Goal: Information Seeking & Learning: Learn about a topic

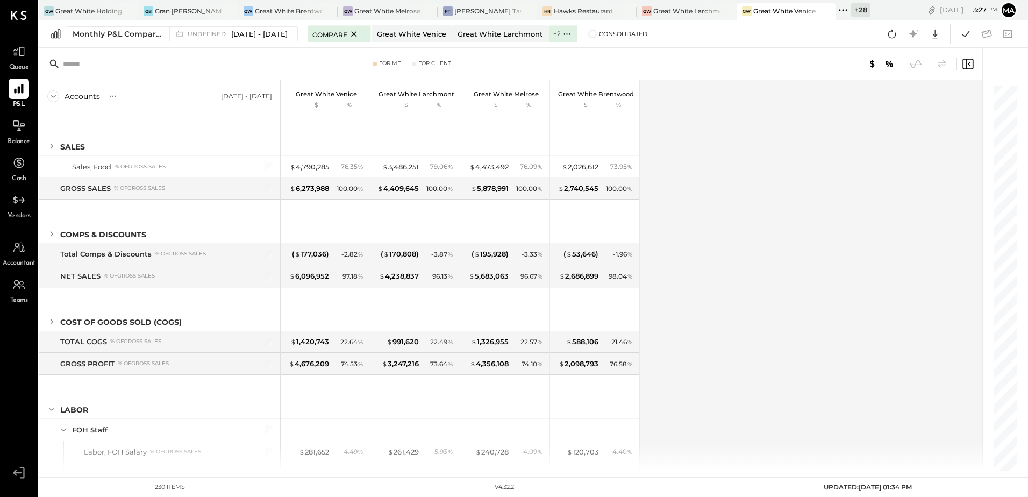
scroll to position [2926, 0]
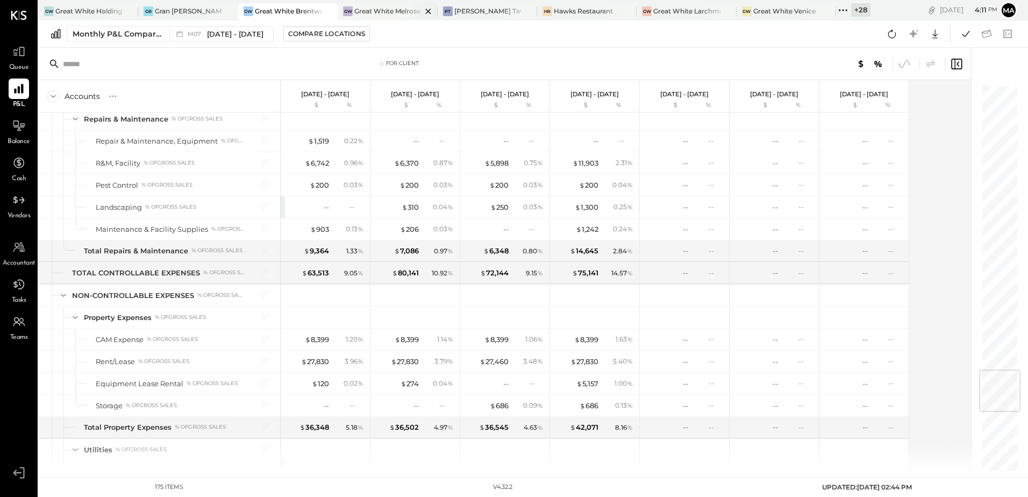
scroll to position [2420, 0]
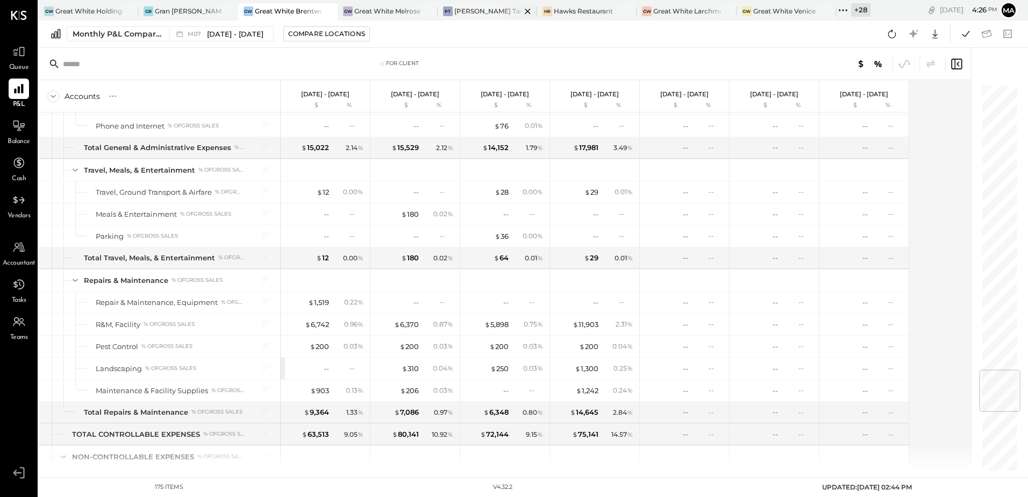
click at [486, 9] on div "[PERSON_NAME] Tavern" at bounding box center [487, 10] width 67 height 9
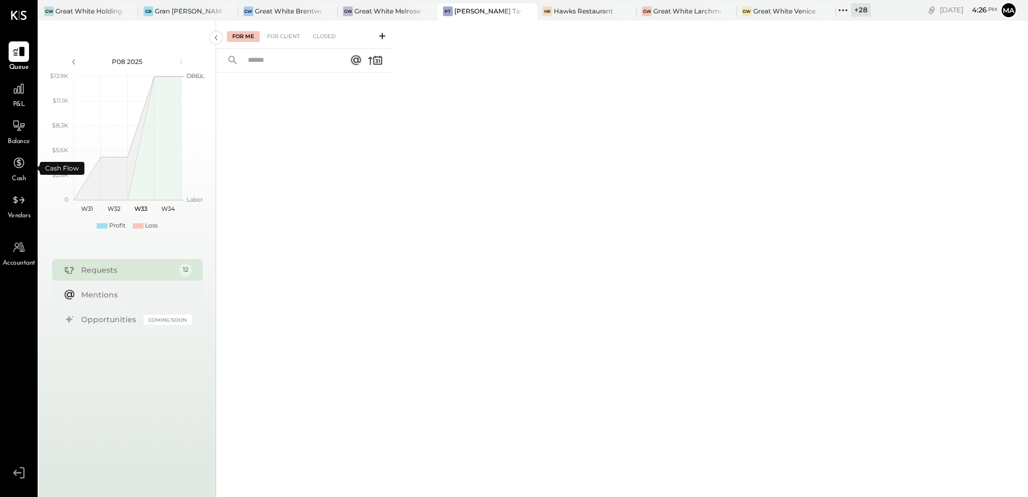
click at [17, 140] on span "Balance" at bounding box center [19, 142] width 23 height 10
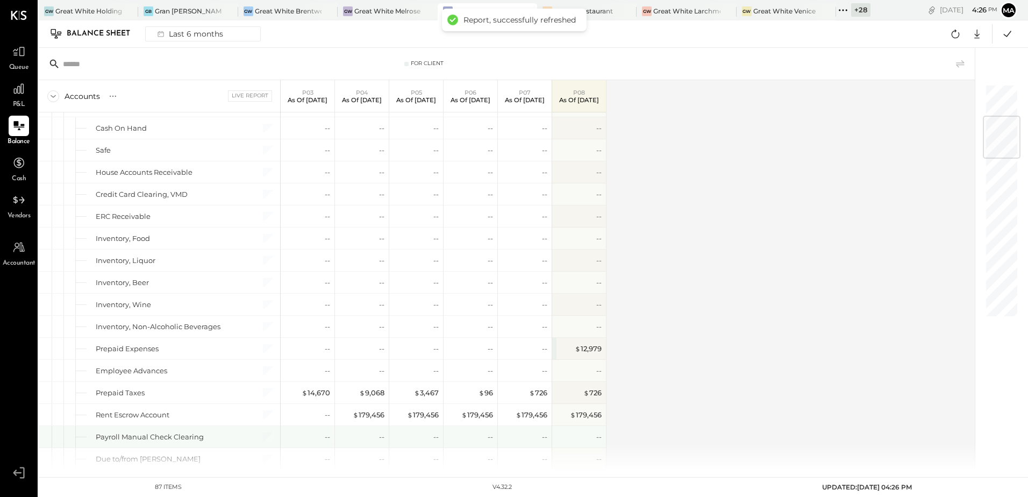
scroll to position [269, 0]
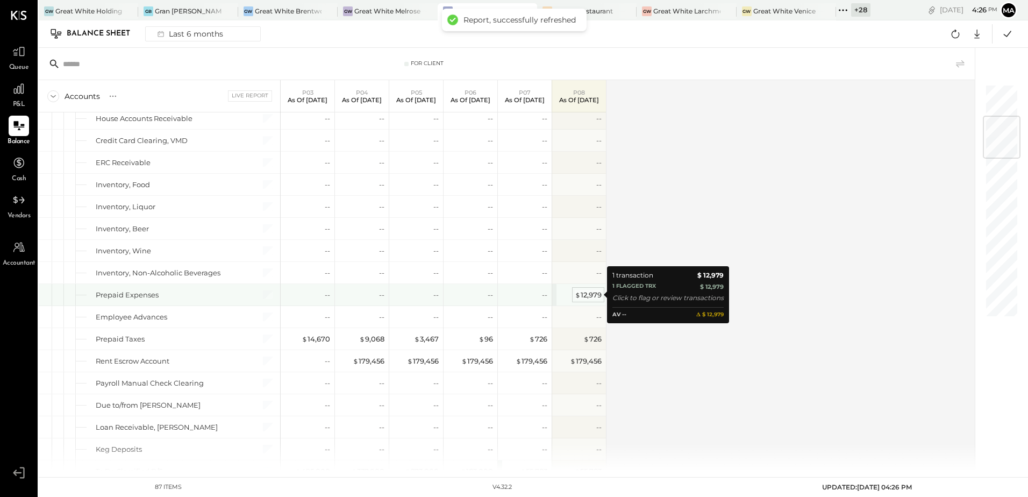
click at [589, 295] on div "$ 12,979" at bounding box center [588, 295] width 27 height 10
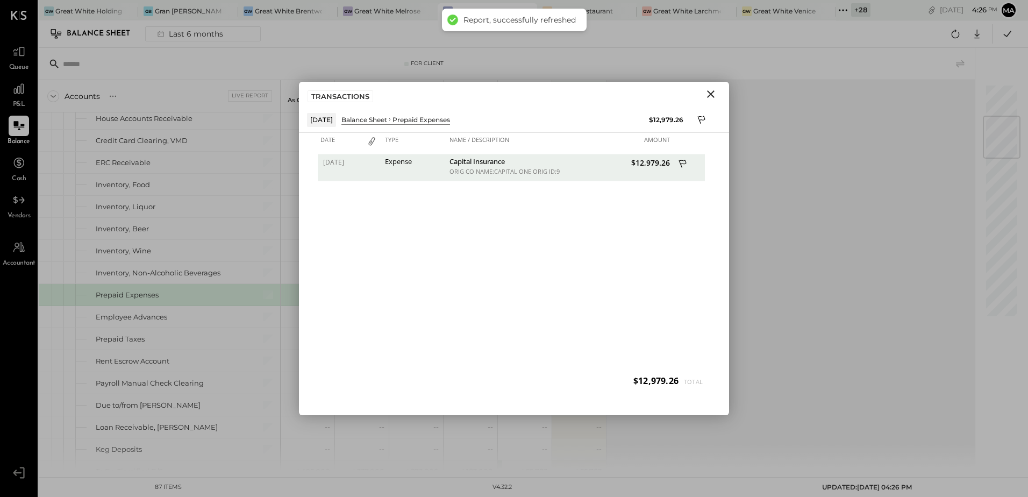
click at [705, 91] on button "Close" at bounding box center [710, 94] width 19 height 14
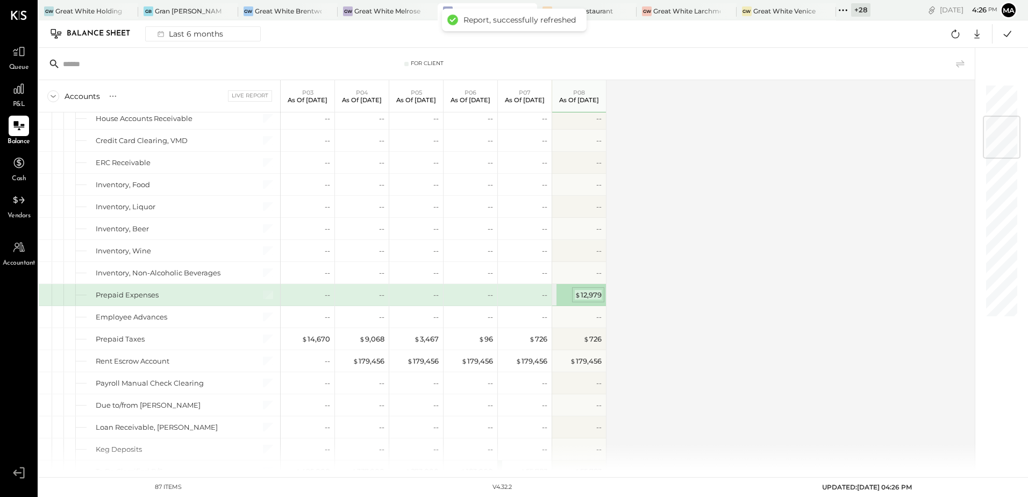
click at [576, 296] on span "$" at bounding box center [578, 294] width 6 height 9
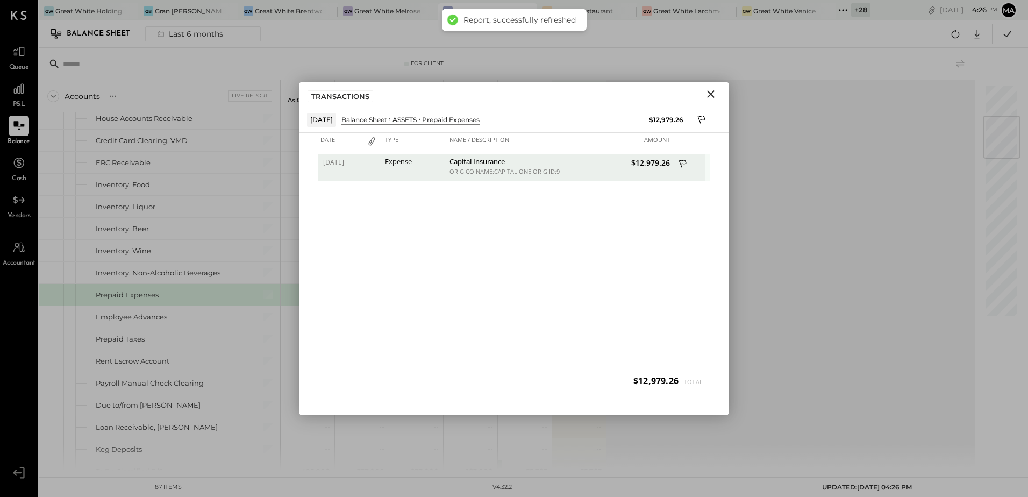
click at [502, 172] on div "ORIG CO NAME:CAPITAL ONE ORIG ID:9279744391 DESC DATE: CO ENTRY DESCR:ONLINE PM…" at bounding box center [504, 172] width 108 height 8
click at [708, 94] on icon "Close" at bounding box center [710, 94] width 13 height 13
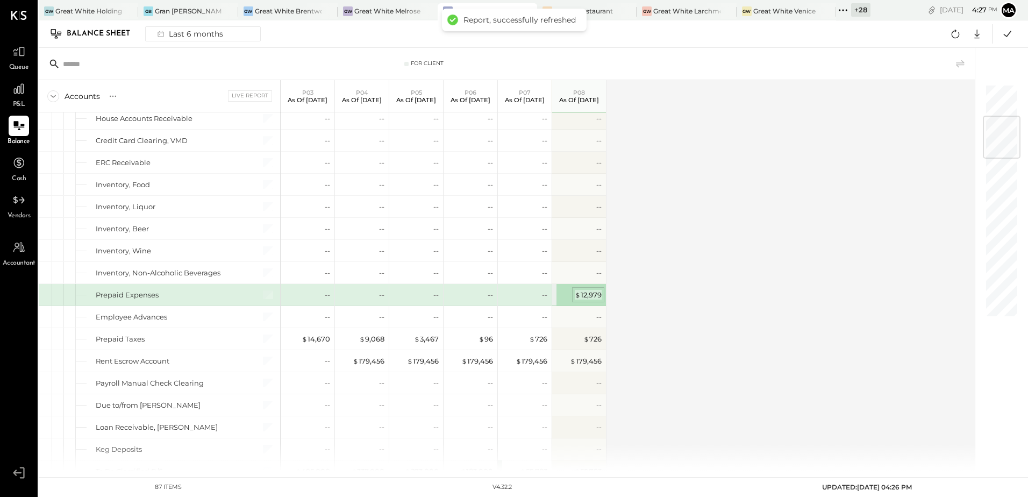
click at [595, 293] on div "$ 12,979" at bounding box center [588, 295] width 27 height 10
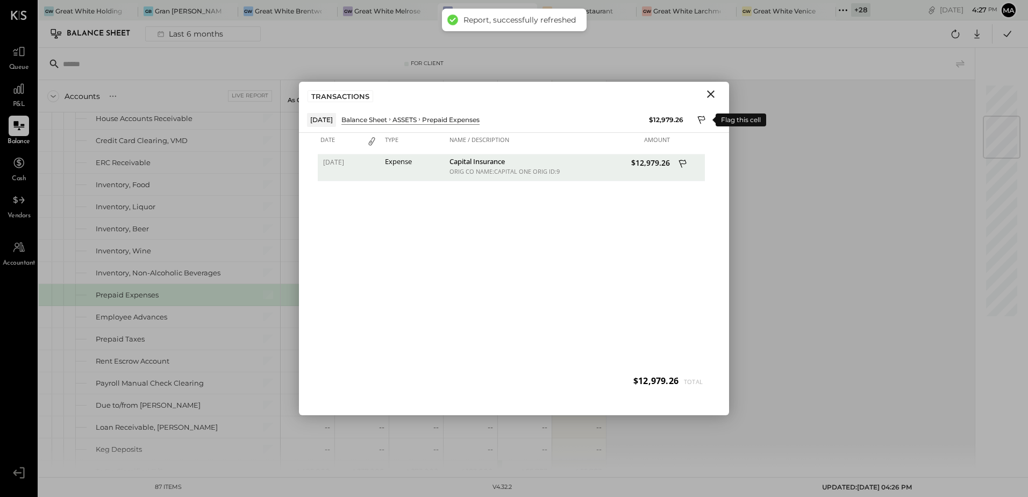
click at [701, 118] on icon at bounding box center [702, 121] width 10 height 13
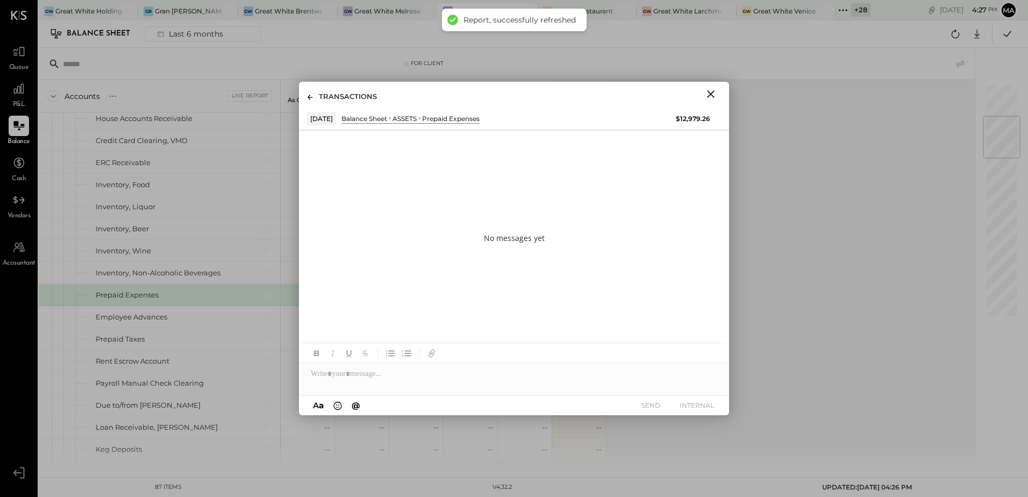
click at [693, 119] on div "$12,979.26" at bounding box center [693, 118] width 34 height 9
click at [709, 91] on icon "Close" at bounding box center [710, 94] width 13 height 13
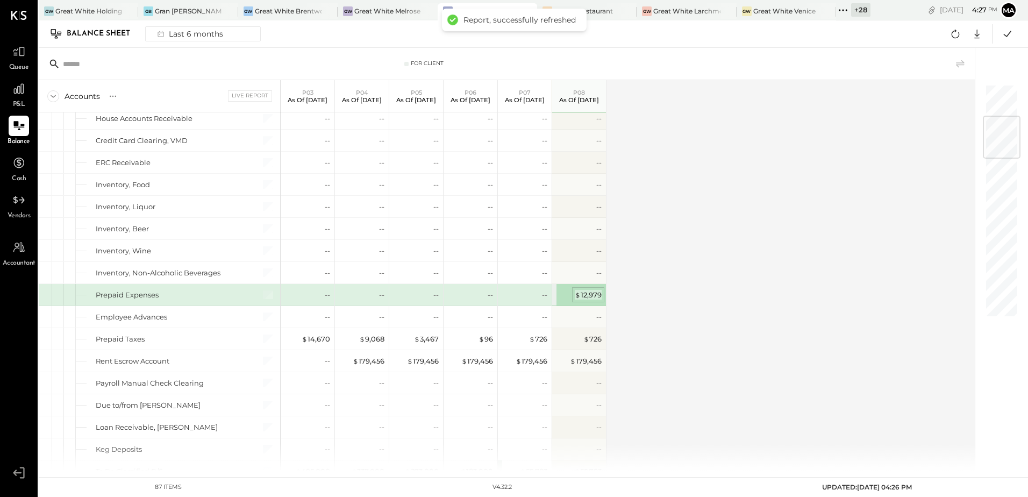
click at [588, 295] on div "$ 12,979" at bounding box center [588, 295] width 27 height 10
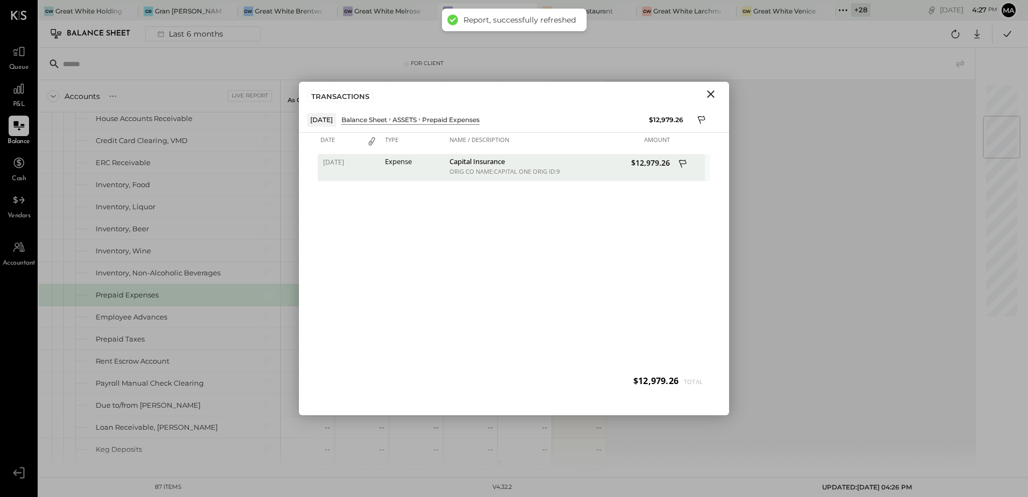
click at [679, 162] on icon at bounding box center [684, 164] width 10 height 13
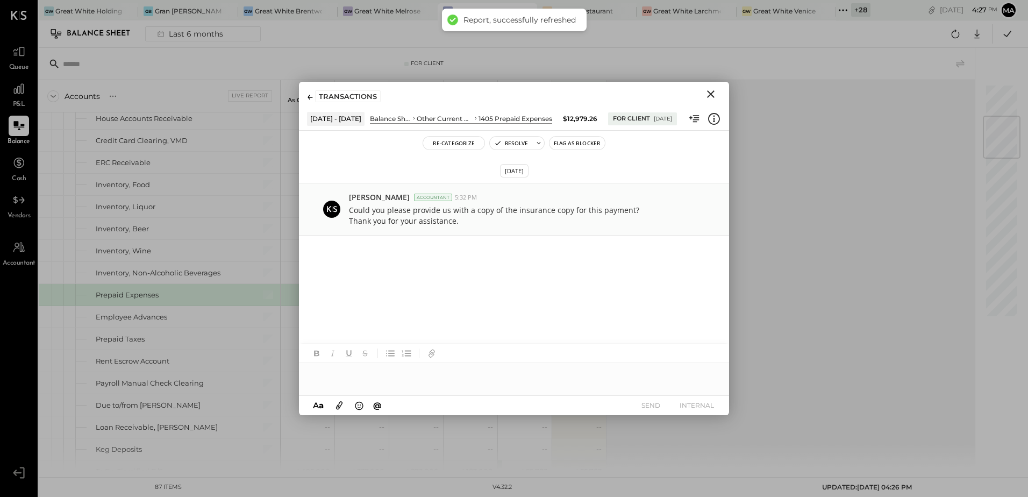
click at [532, 216] on p "Could you please provide us with a copy of the insurance copy for this payment?…" at bounding box center [494, 216] width 290 height 22
click at [715, 94] on icon "Close" at bounding box center [710, 94] width 13 height 13
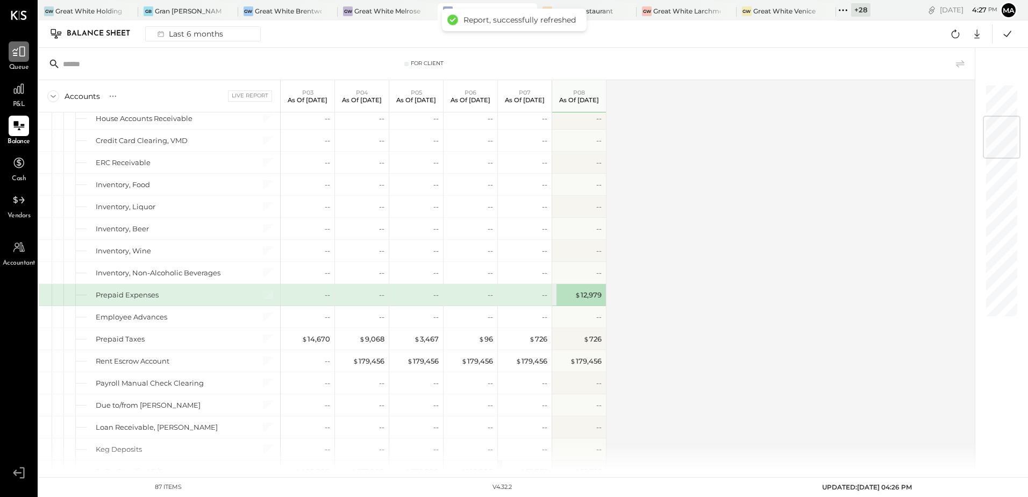
click at [24, 59] on div at bounding box center [19, 51] width 20 height 20
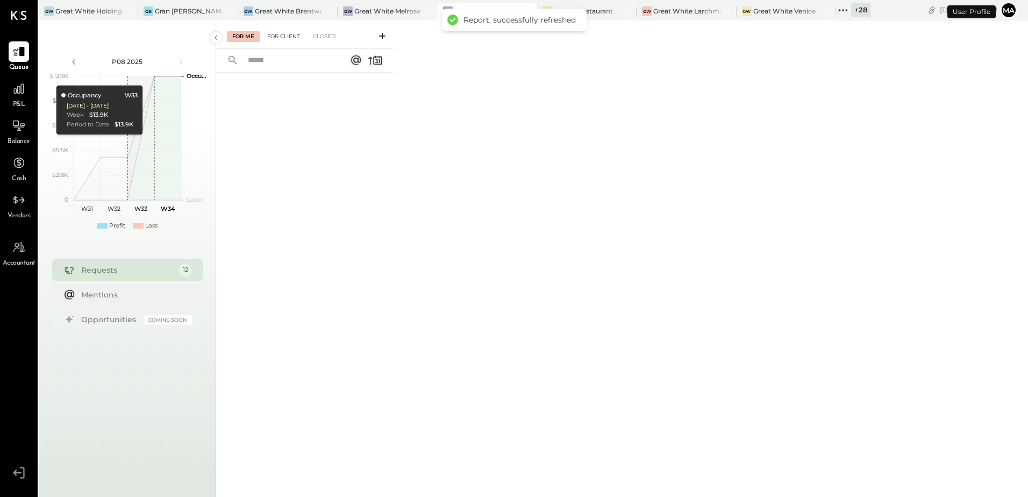
click at [285, 37] on div "For Client" at bounding box center [284, 36] width 44 height 11
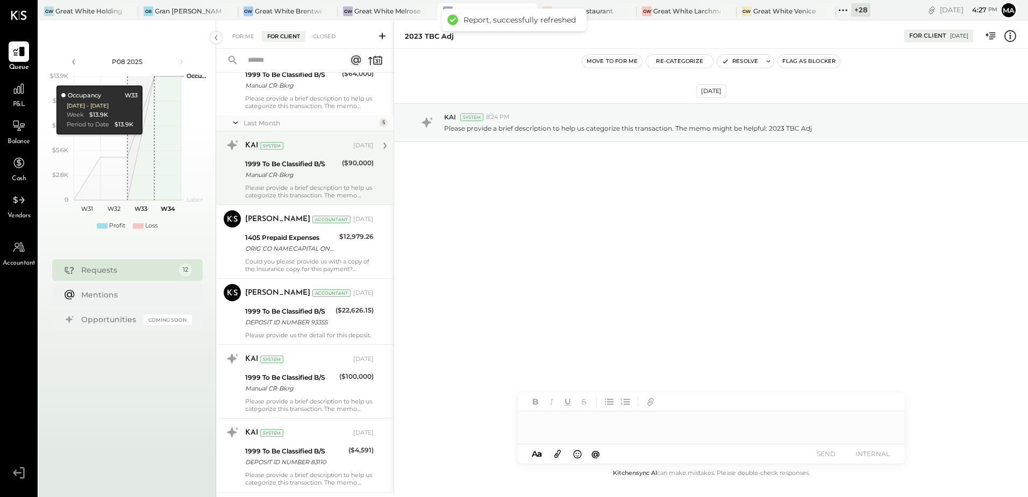
scroll to position [591, 0]
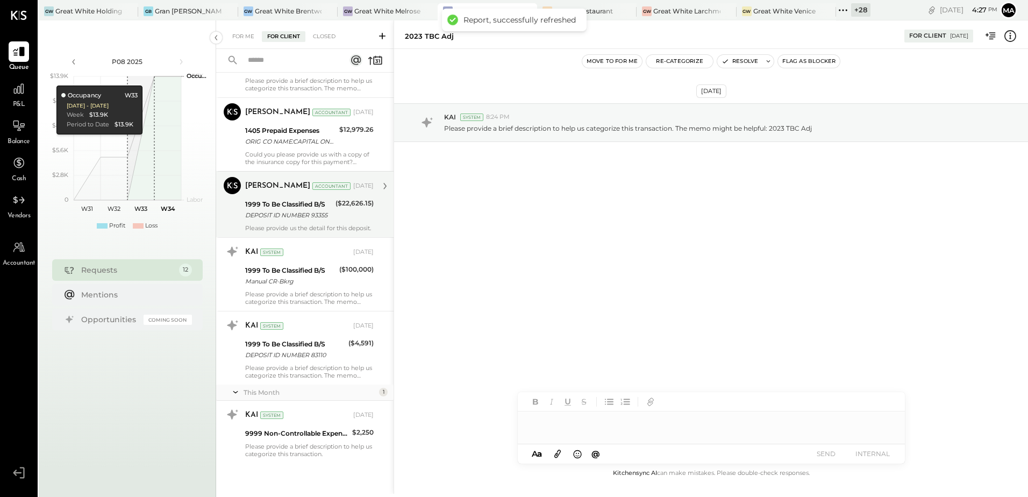
click at [327, 215] on div "DEPOSIT ID NUMBER 93355" at bounding box center [288, 215] width 87 height 11
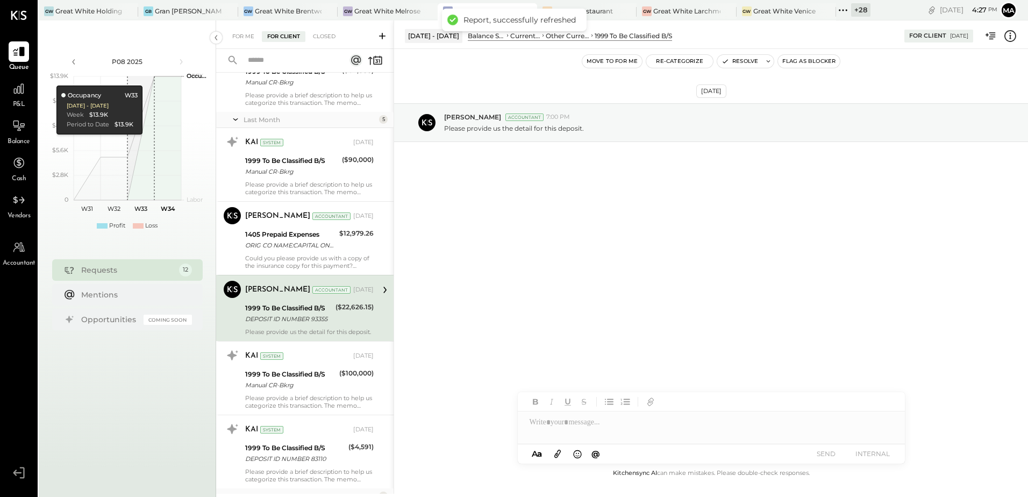
scroll to position [435, 0]
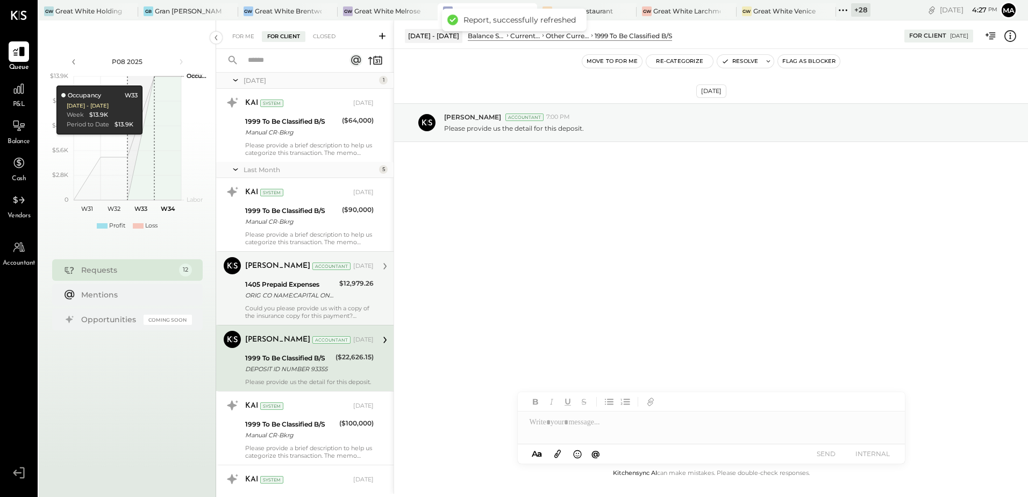
click at [340, 300] on div "$12,979.26" at bounding box center [356, 290] width 34 height 24
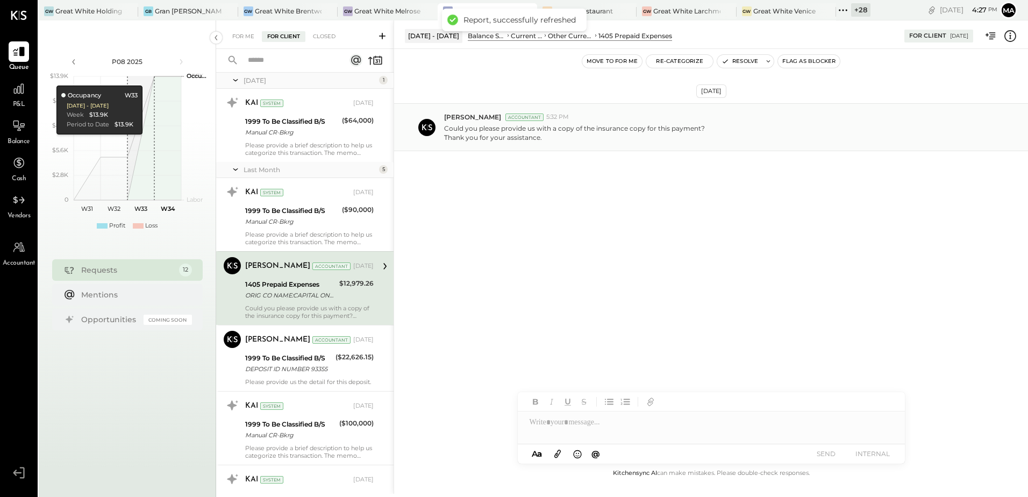
click at [758, 133] on div "Could you please provide us with a copy of the insurance copy for this payment?…" at bounding box center [731, 132] width 575 height 20
drag, startPoint x: 514, startPoint y: 130, endPoint x: 489, endPoint y: 131, distance: 24.8
click at [489, 131] on p "Could you please provide us with a copy of the insurance copy for this payment?…" at bounding box center [574, 133] width 261 height 18
drag, startPoint x: 489, startPoint y: 131, endPoint x: 468, endPoint y: 123, distance: 23.2
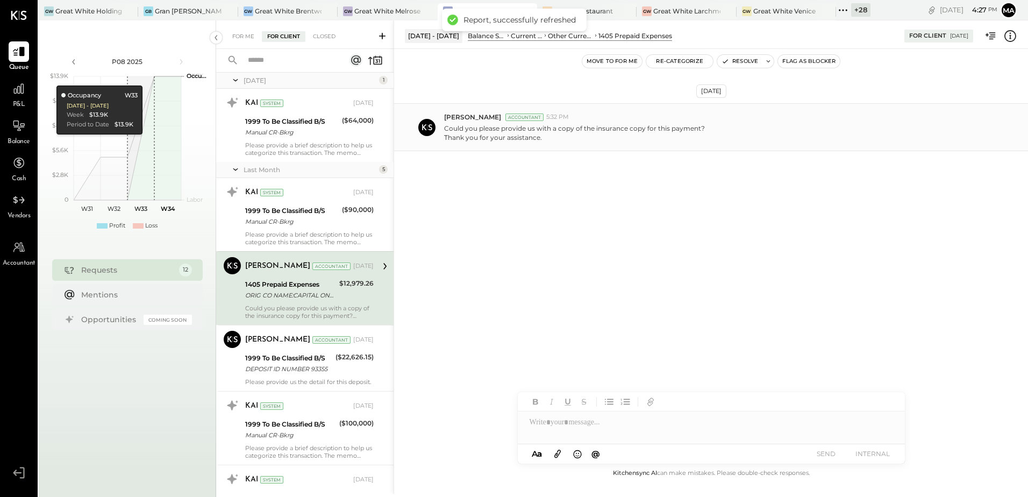
click at [468, 123] on div "Could you please provide us with a copy of the insurance copy for this payment?…" at bounding box center [731, 132] width 575 height 20
click at [483, 138] on p "Could you please provide us with a copy of the insurance copy for this payment?…" at bounding box center [574, 133] width 261 height 18
click at [673, 138] on p "Could you please provide us with a copy of the insurance copy for this payment?…" at bounding box center [574, 133] width 261 height 18
drag, startPoint x: 561, startPoint y: 139, endPoint x: 484, endPoint y: 129, distance: 77.0
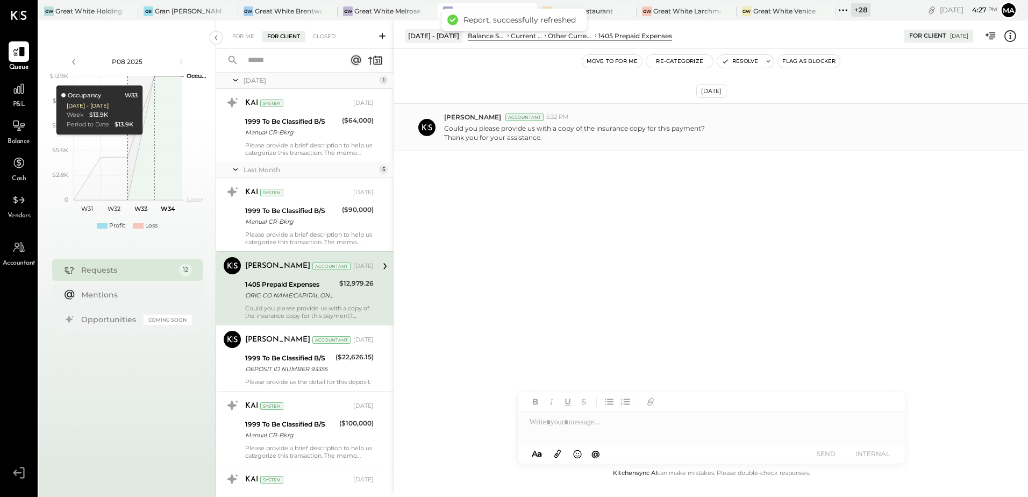
click at [484, 129] on p "Could you please provide us with a copy of the insurance copy for this payment?…" at bounding box center [574, 133] width 261 height 18
drag, startPoint x: 484, startPoint y: 129, endPoint x: 530, endPoint y: 134, distance: 46.0
click at [530, 134] on p "Could you please provide us with a copy of the insurance copy for this payment?…" at bounding box center [574, 133] width 261 height 18
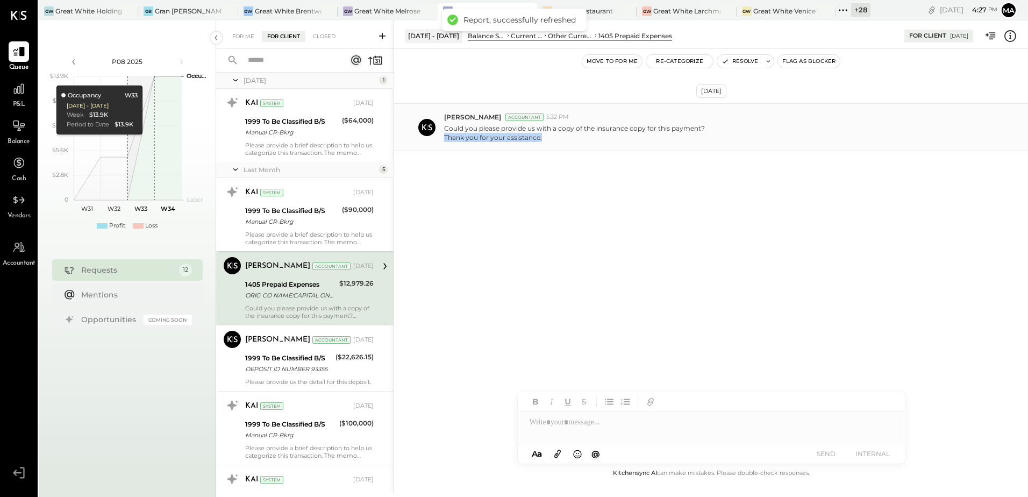
click at [530, 134] on p "Could you please provide us with a copy of the insurance copy for this payment?…" at bounding box center [574, 133] width 261 height 18
drag, startPoint x: 530, startPoint y: 134, endPoint x: 492, endPoint y: 132, distance: 38.3
click at [492, 132] on p "Could you please provide us with a copy of the insurance copy for this payment?…" at bounding box center [574, 133] width 261 height 18
drag, startPoint x: 444, startPoint y: 129, endPoint x: 548, endPoint y: 137, distance: 104.6
click at [548, 137] on p "Could you please provide us with a copy of the insurance copy for this payment?…" at bounding box center [574, 133] width 261 height 18
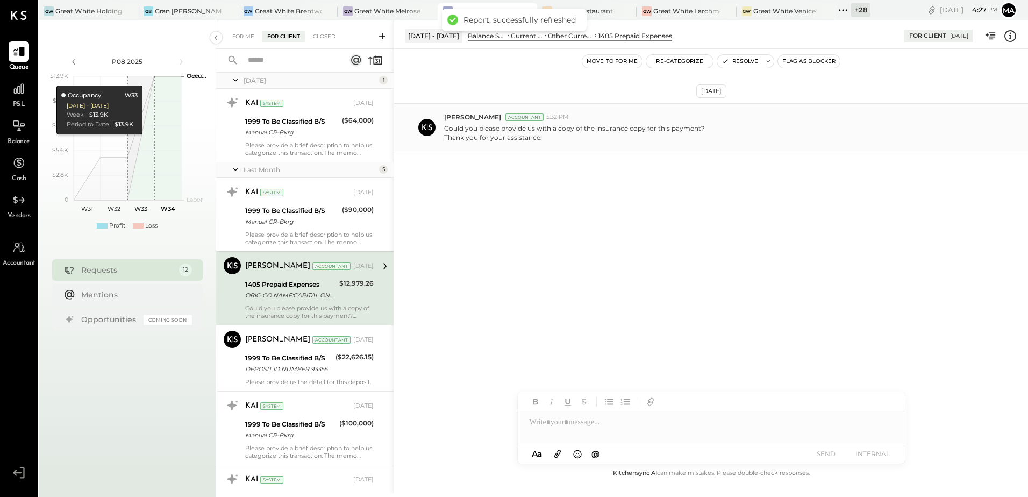
copy p "Could you please provide us with a copy of the insurance copy for this payment?…"
click at [560, 421] on div at bounding box center [711, 422] width 387 height 22
paste div
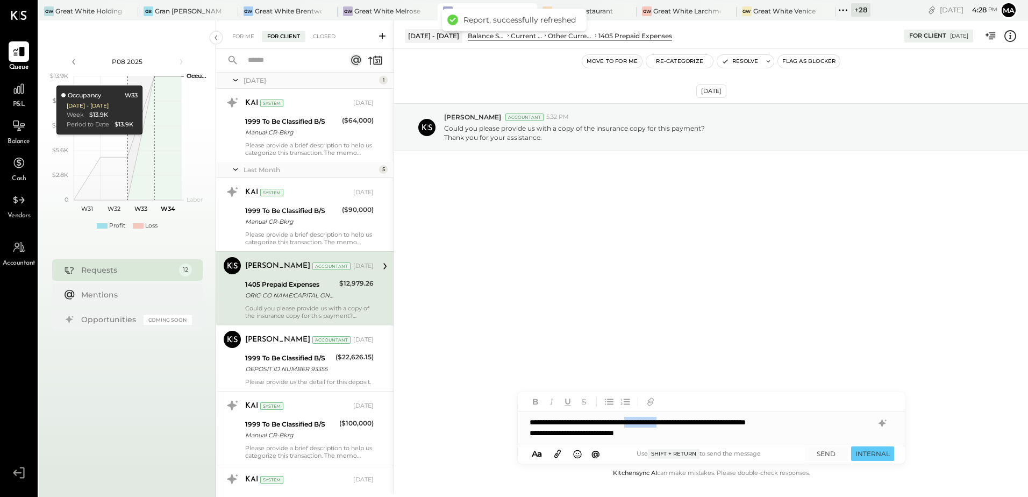
drag, startPoint x: 706, startPoint y: 422, endPoint x: 662, endPoint y: 422, distance: 44.1
click at [662, 422] on div "**********" at bounding box center [711, 427] width 387 height 32
click at [676, 434] on div "**********" at bounding box center [711, 427] width 387 height 32
drag, startPoint x: 688, startPoint y: 424, endPoint x: 639, endPoint y: 423, distance: 49.0
click at [639, 423] on div "**********" at bounding box center [711, 427] width 387 height 32
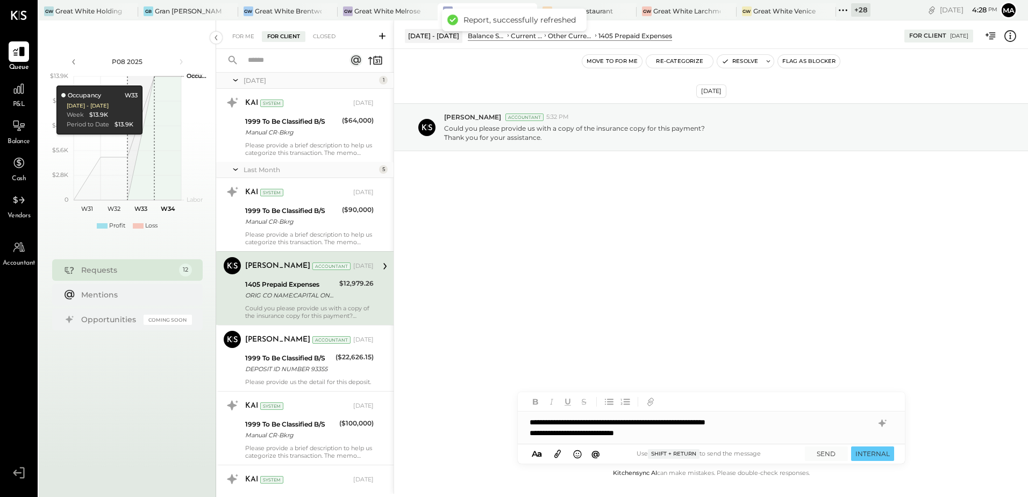
click at [800, 422] on div "**********" at bounding box center [711, 427] width 387 height 32
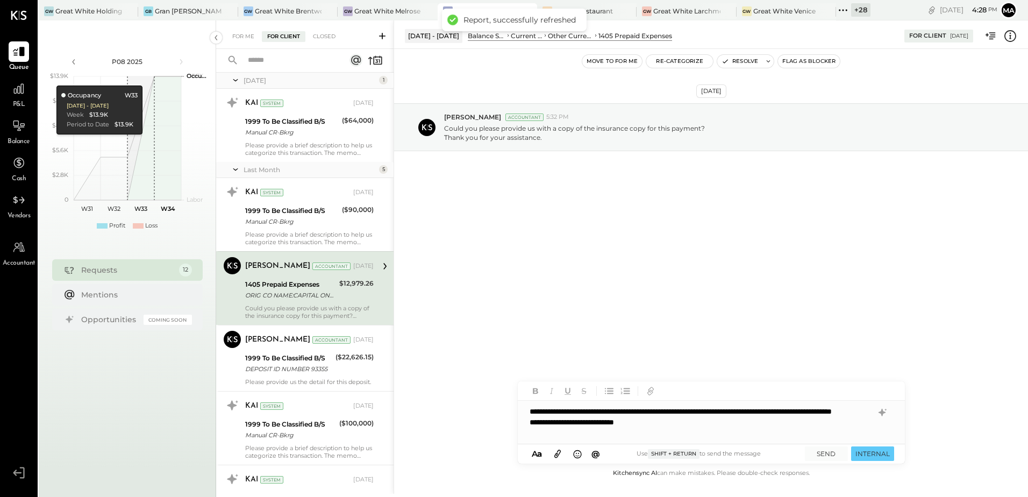
click at [532, 433] on div "**********" at bounding box center [711, 422] width 387 height 43
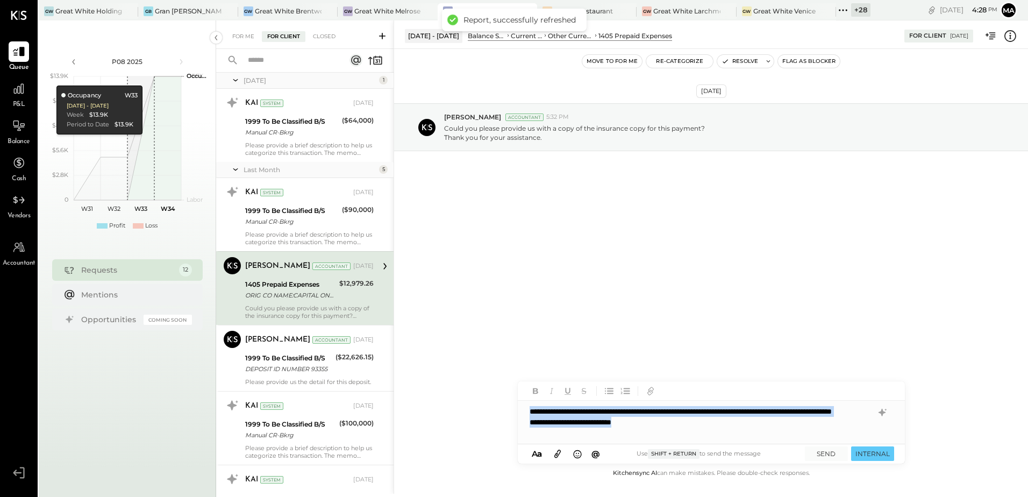
drag, startPoint x: 661, startPoint y: 432, endPoint x: 524, endPoint y: 409, distance: 138.4
click at [524, 409] on div "**********" at bounding box center [711, 422] width 387 height 43
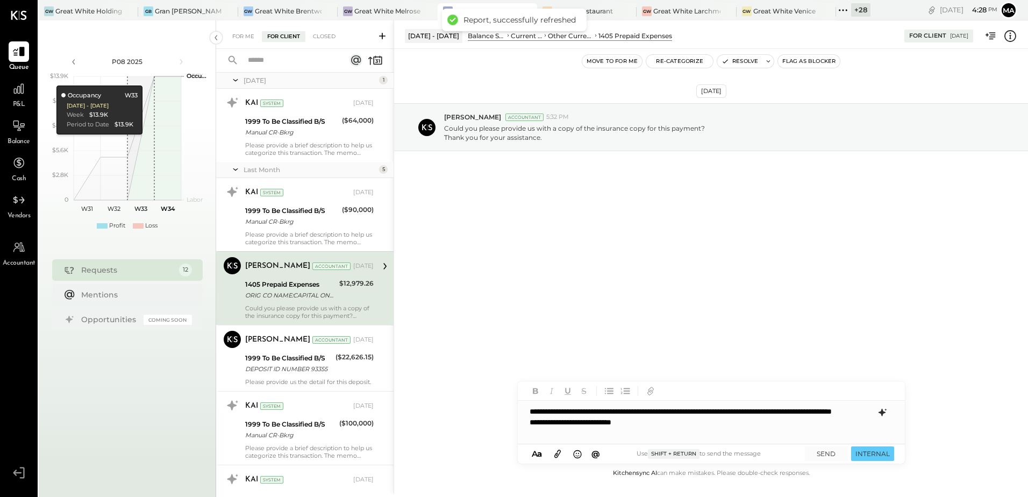
click at [880, 413] on icon at bounding box center [881, 413] width 7 height 8
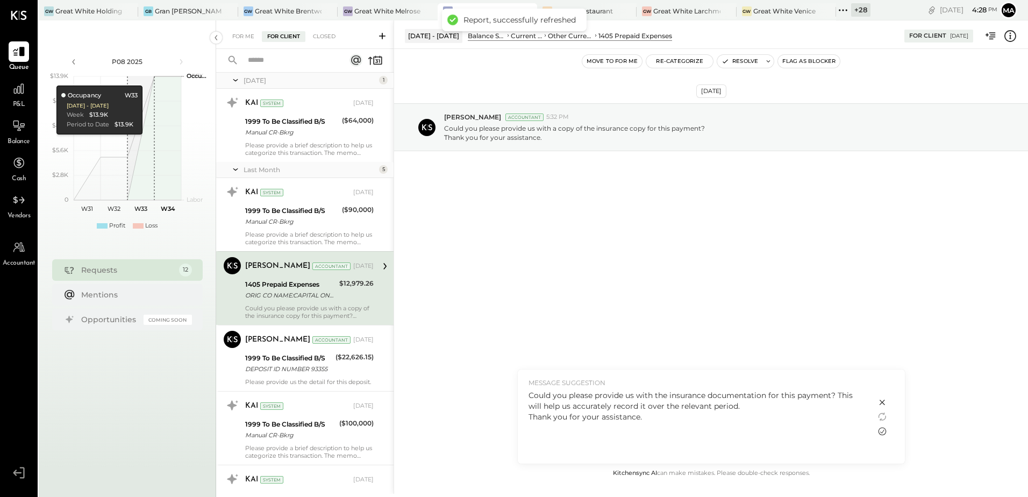
click at [882, 433] on icon at bounding box center [882, 431] width 13 height 13
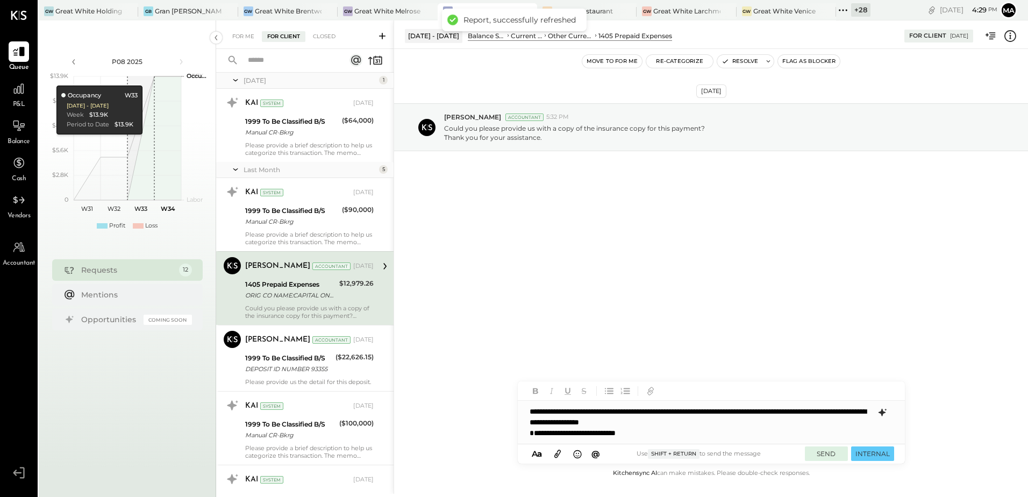
click at [829, 452] on button "SEND" at bounding box center [826, 453] width 43 height 15
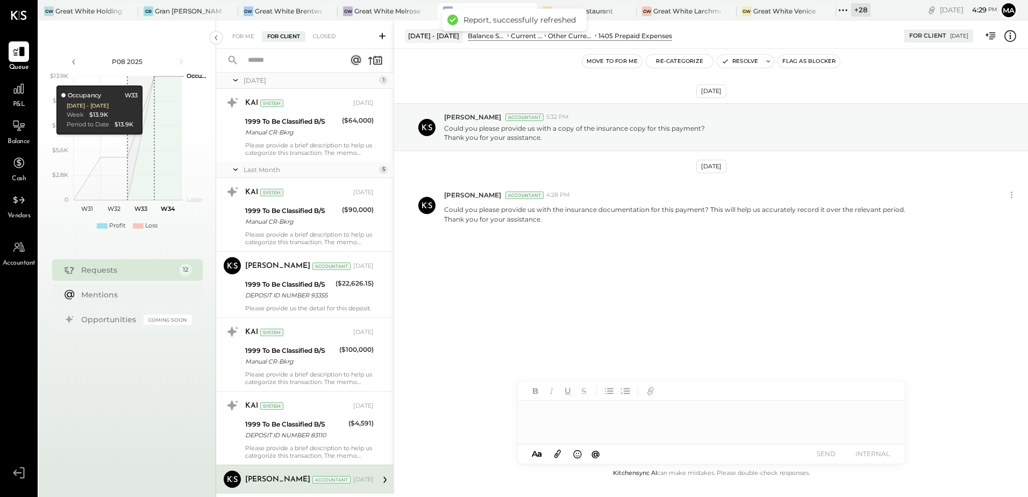
scroll to position [596, 0]
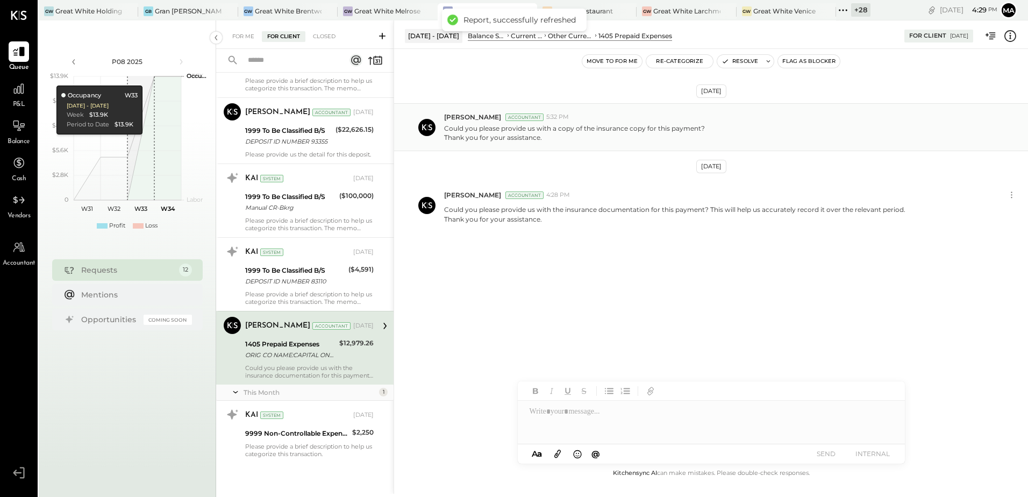
click at [919, 127] on div "Could you please provide us with a copy of the insurance copy for this payment?…" at bounding box center [731, 132] width 575 height 20
click at [627, 127] on p "Could you please provide us with a copy of the insurance copy for this payment?…" at bounding box center [574, 133] width 261 height 18
click at [736, 61] on button "Resolve" at bounding box center [739, 61] width 45 height 13
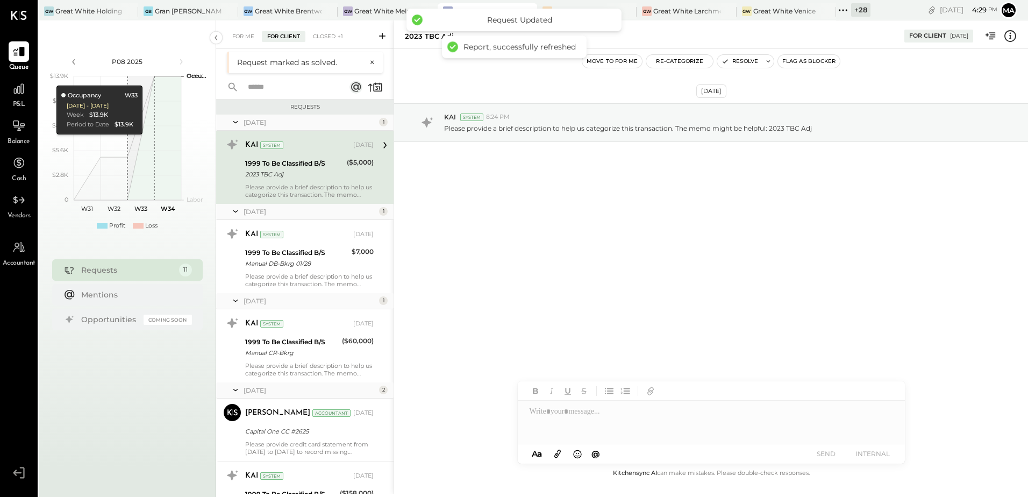
click at [572, 249] on div "Jan 24th, 2025 KAI System 8:24 PM Please provide a brief description to help us…" at bounding box center [711, 258] width 634 height 418
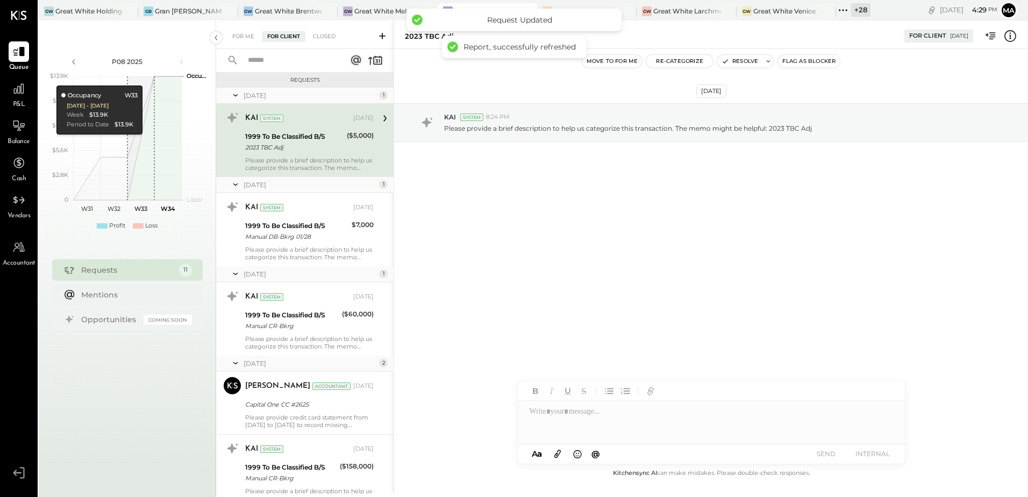
click at [550, 266] on div "Jan 24th, 2025 KAI System 8:24 PM Please provide a brief description to help us…" at bounding box center [711, 258] width 634 height 418
click at [302, 154] on div "KAI System Jan 24, 2025 1999 To Be Classified B/S 2023 TBC Adj ($5,000) Please …" at bounding box center [309, 140] width 129 height 62
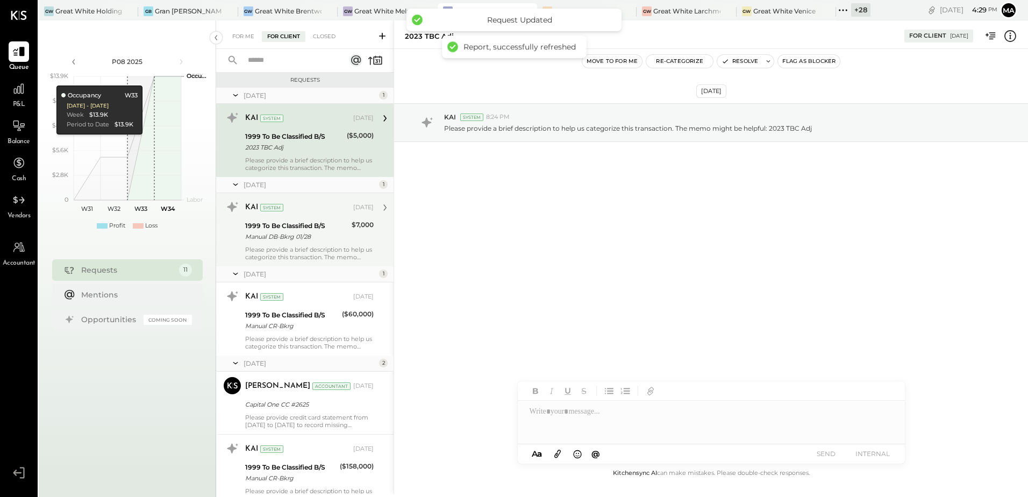
click at [309, 232] on div "Manual DB-Bkrg 01/28" at bounding box center [296, 236] width 103 height 11
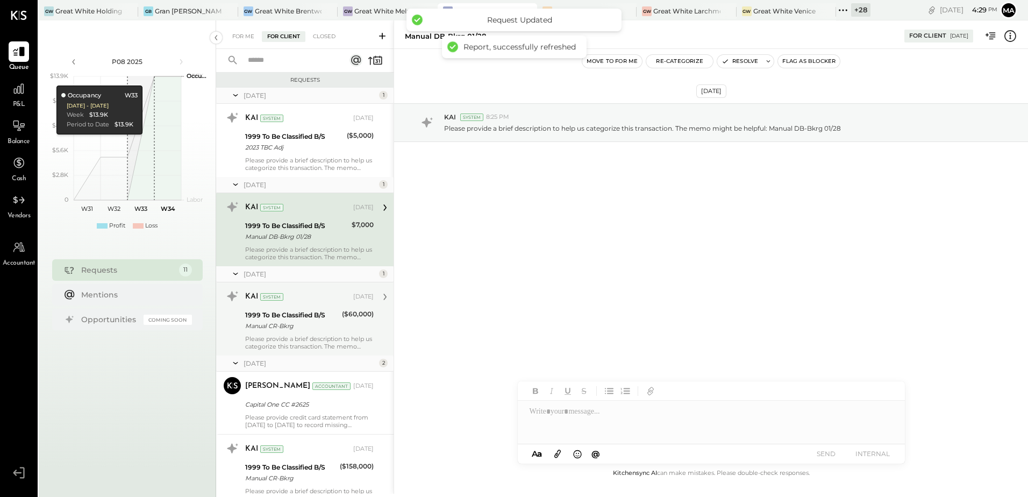
click at [308, 338] on div "Please provide a brief description to help us categorize this transaction. The …" at bounding box center [309, 342] width 129 height 15
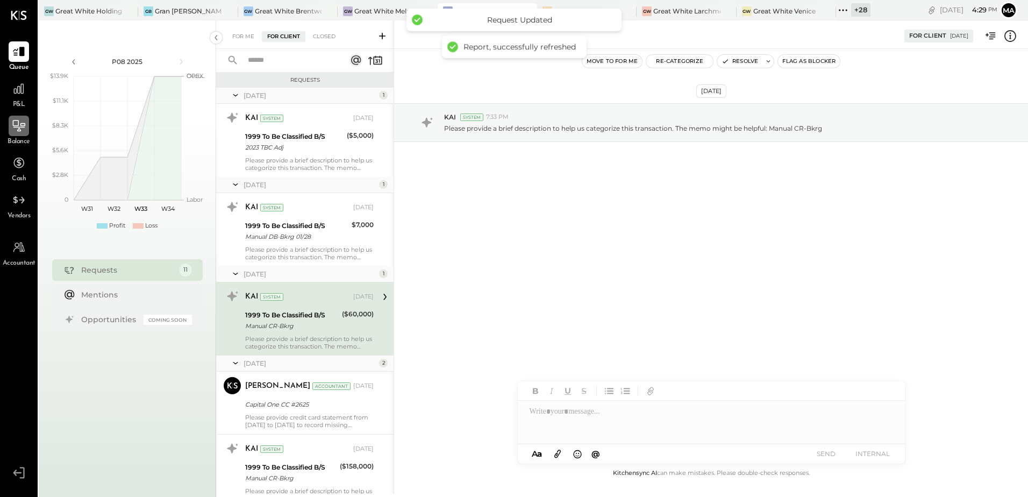
click at [20, 134] on div at bounding box center [19, 126] width 20 height 20
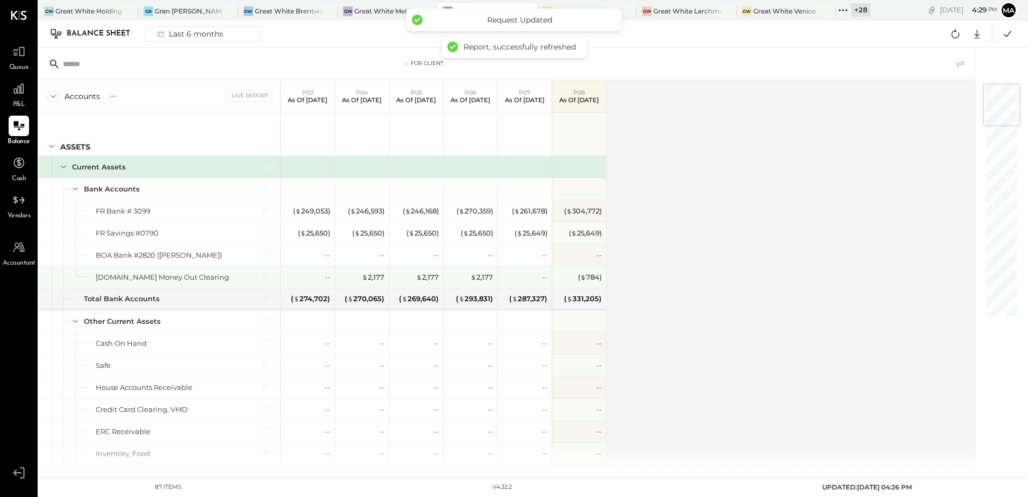
scroll to position [161, 0]
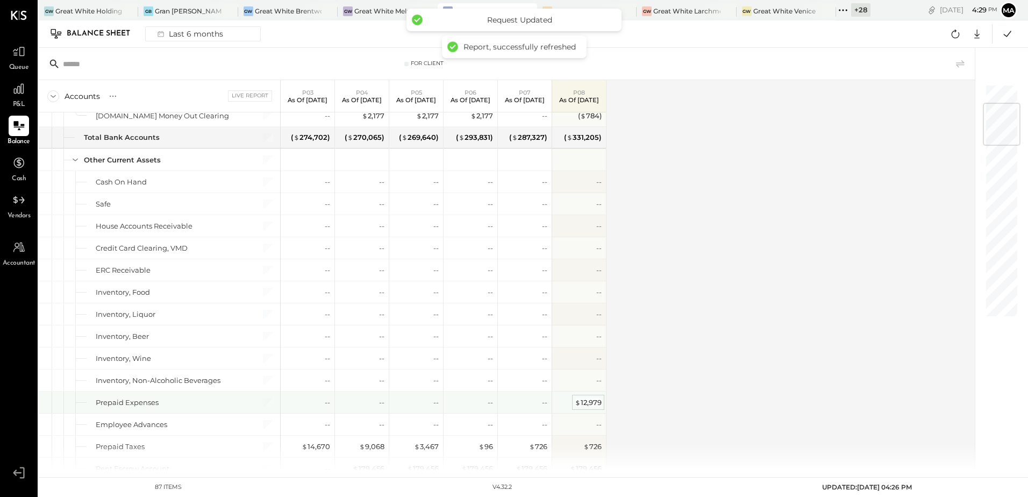
click at [585, 404] on div "$ 12,979" at bounding box center [588, 402] width 27 height 10
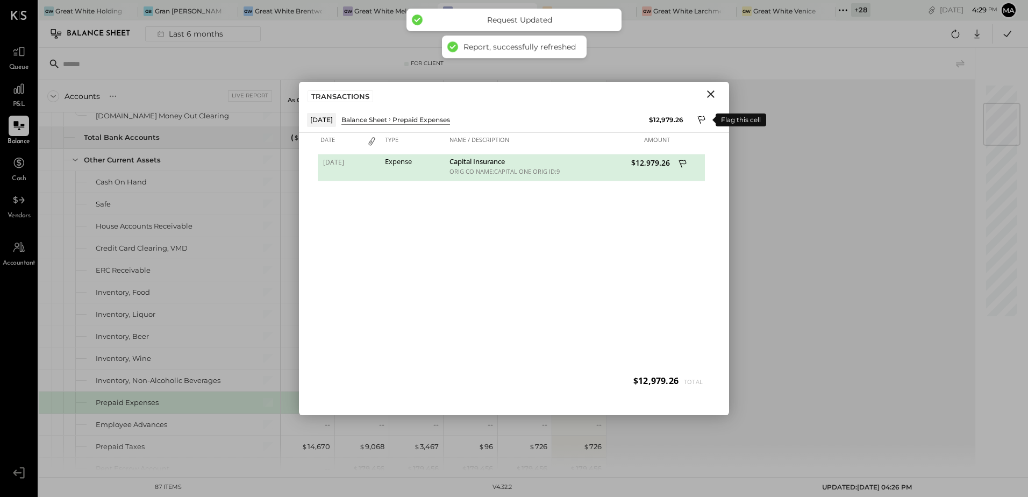
click at [699, 118] on icon at bounding box center [702, 121] width 10 height 13
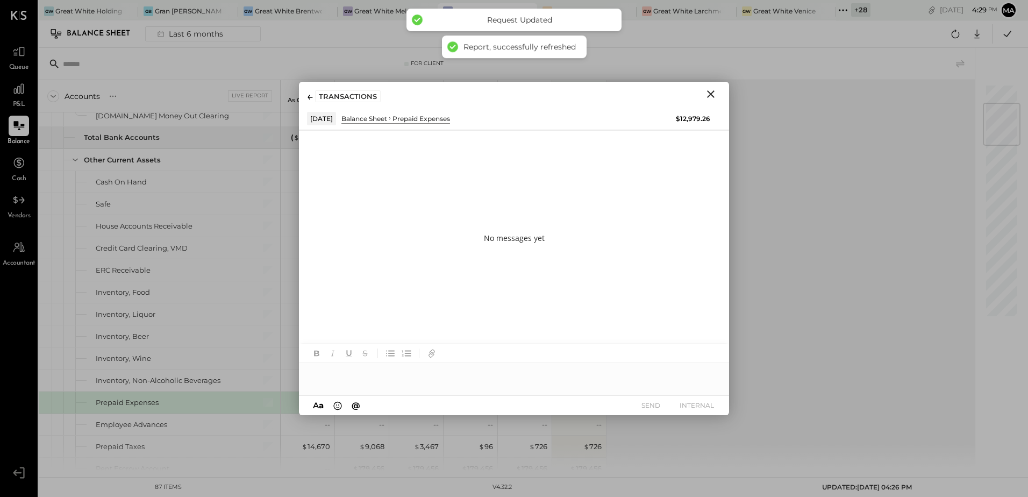
click at [366, 372] on div at bounding box center [514, 374] width 430 height 22
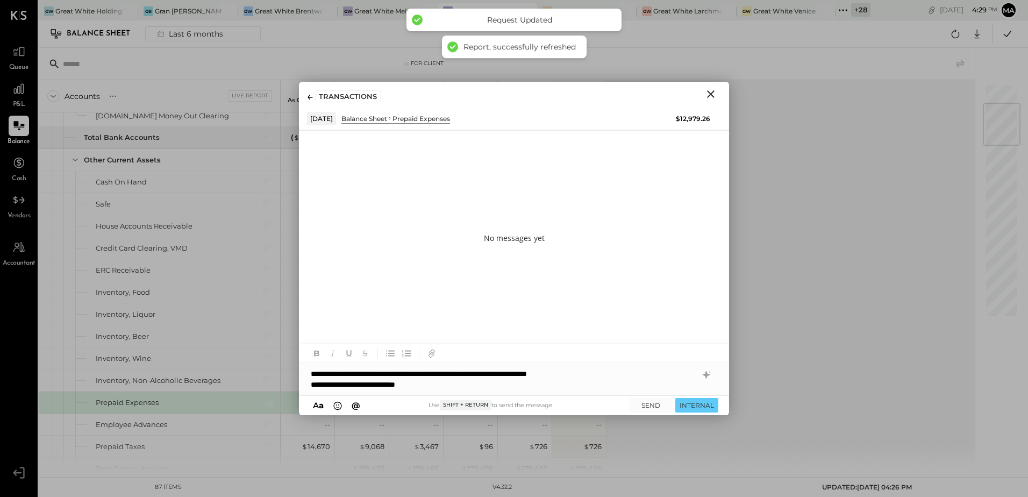
click at [621, 373] on div "**********" at bounding box center [514, 379] width 430 height 32
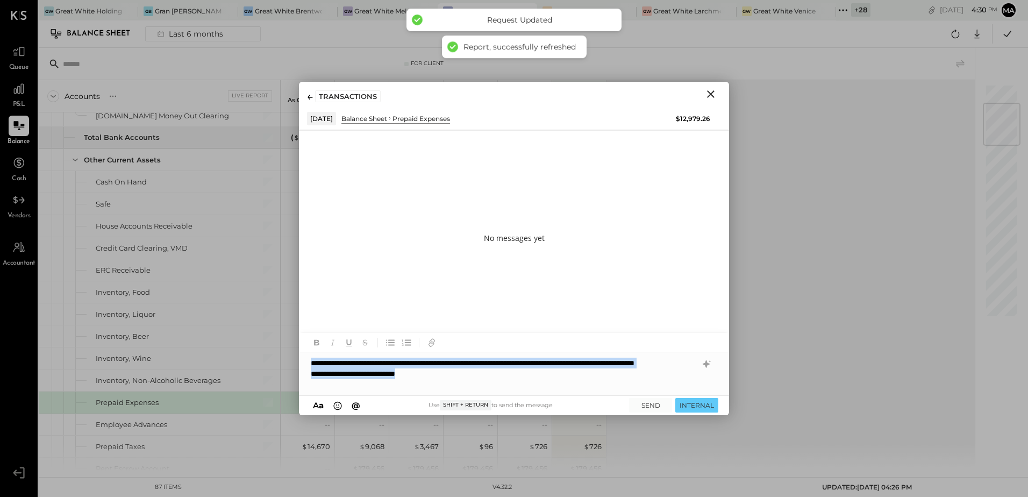
drag, startPoint x: 433, startPoint y: 383, endPoint x: 305, endPoint y: 356, distance: 130.8
click at [305, 356] on div "**********" at bounding box center [514, 373] width 430 height 43
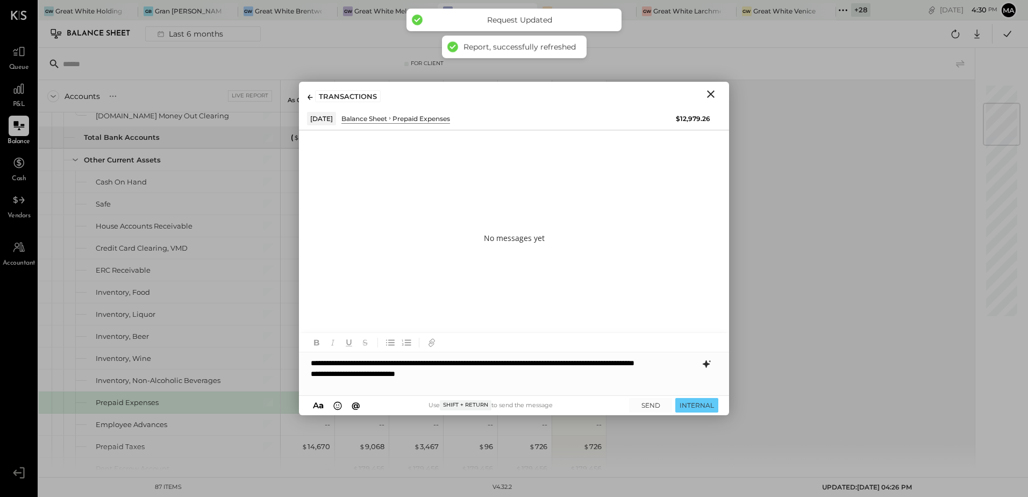
click at [708, 366] on icon at bounding box center [706, 364] width 13 height 13
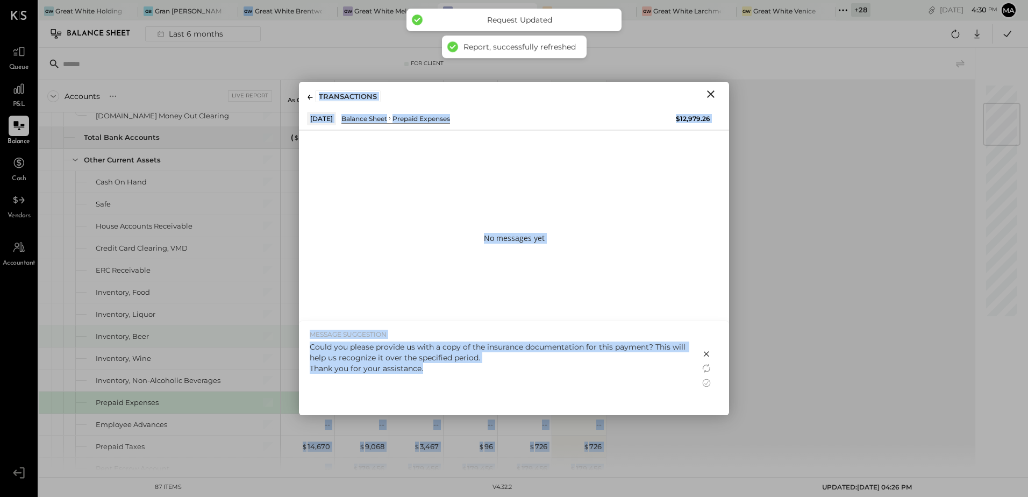
drag, startPoint x: 422, startPoint y: 371, endPoint x: 296, endPoint y: 344, distance: 129.2
click at [296, 344] on div "For Client Accounts S GL Live Report P03 As of Mar 30th 2025 P04 As of Apr 27th…" at bounding box center [533, 259] width 989 height 423
drag, startPoint x: 296, startPoint y: 344, endPoint x: 441, endPoint y: 372, distance: 148.4
click at [395, 365] on div "Could you please provide us with a copy of the insurance documentation for this…" at bounding box center [500, 357] width 380 height 32
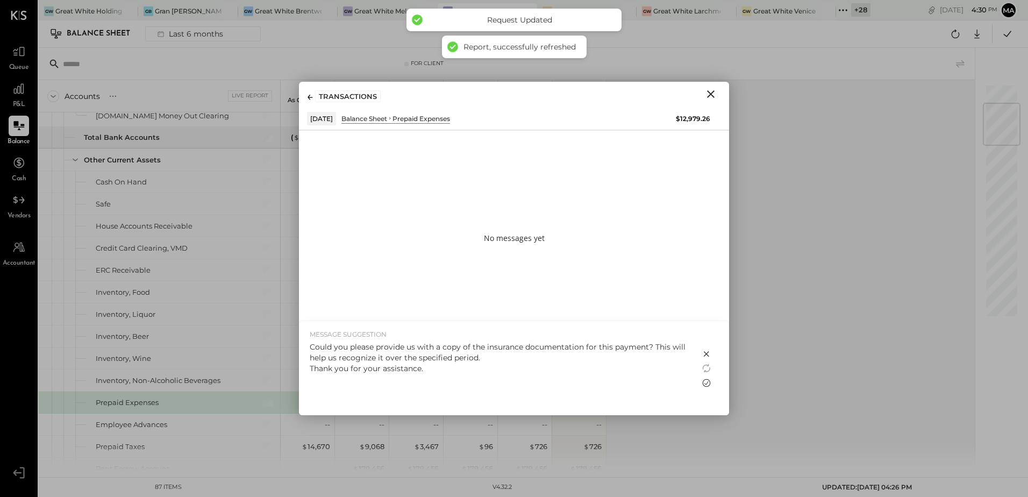
click at [709, 382] on icon at bounding box center [706, 382] width 13 height 13
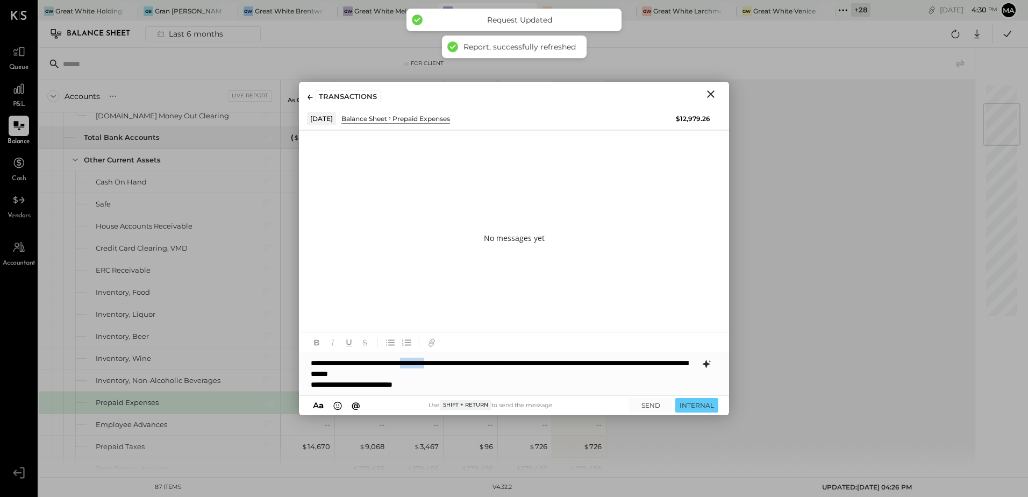
drag, startPoint x: 469, startPoint y: 363, endPoint x: 437, endPoint y: 364, distance: 32.3
click at [437, 364] on div "**********" at bounding box center [514, 373] width 430 height 43
drag, startPoint x: 548, startPoint y: 364, endPoint x: 489, endPoint y: 361, distance: 58.7
click at [489, 361] on div "**********" at bounding box center [514, 373] width 430 height 43
click at [497, 383] on div "**********" at bounding box center [514, 373] width 430 height 43
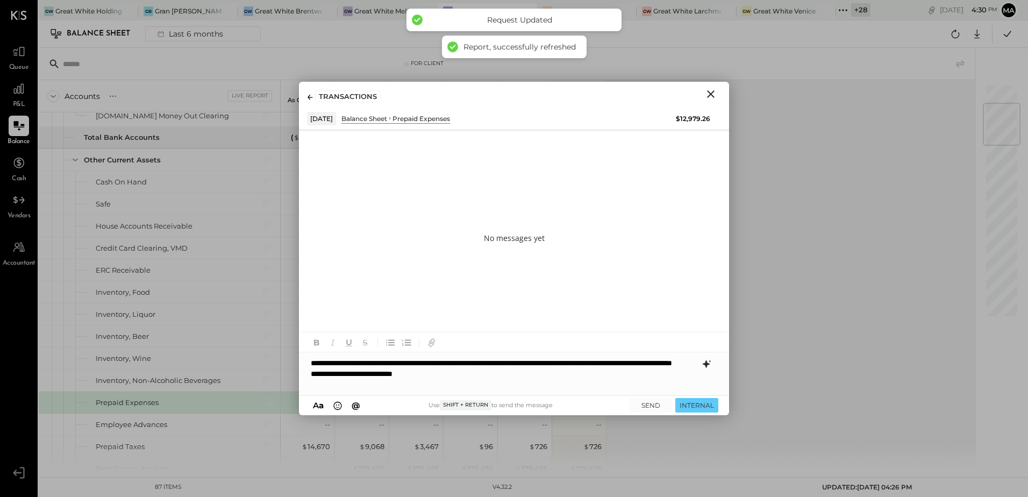
click at [436, 386] on div "**********" at bounding box center [514, 373] width 430 height 43
click at [650, 406] on button "SEND" at bounding box center [650, 405] width 43 height 15
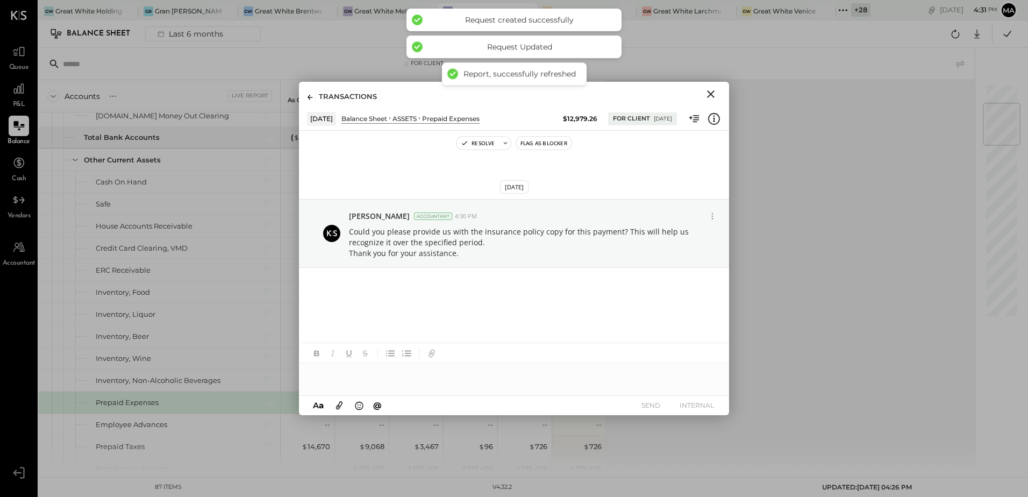
click at [712, 96] on icon "Close" at bounding box center [711, 94] width 8 height 8
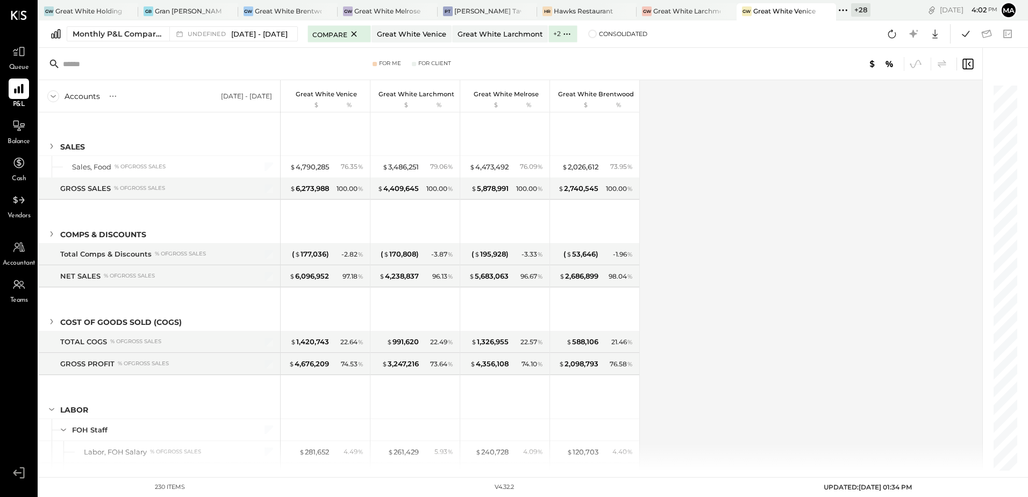
scroll to position [2926, 0]
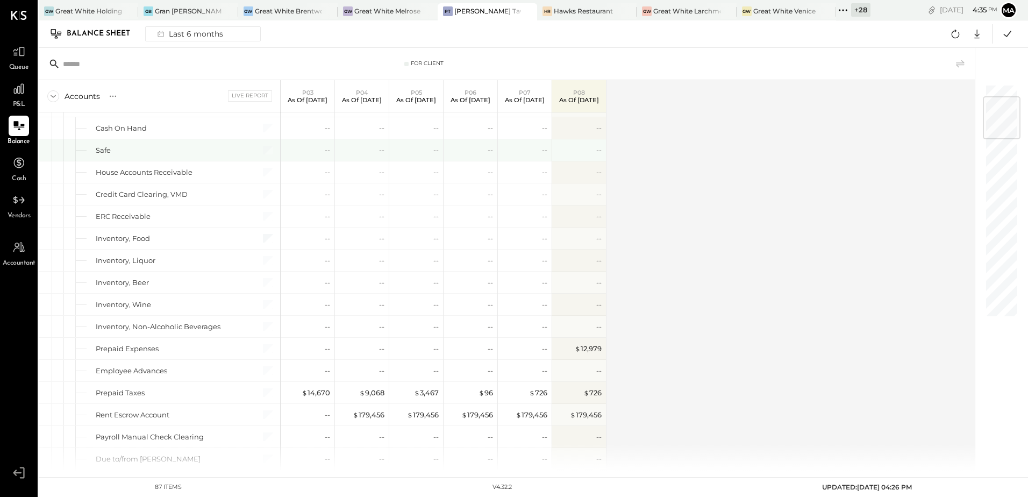
scroll to position [108, 0]
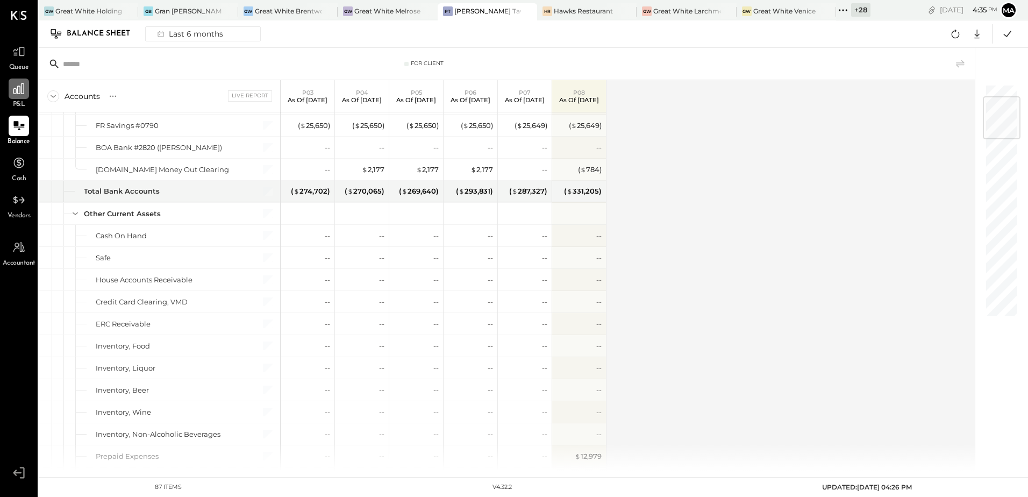
click at [26, 91] on div at bounding box center [19, 89] width 20 height 20
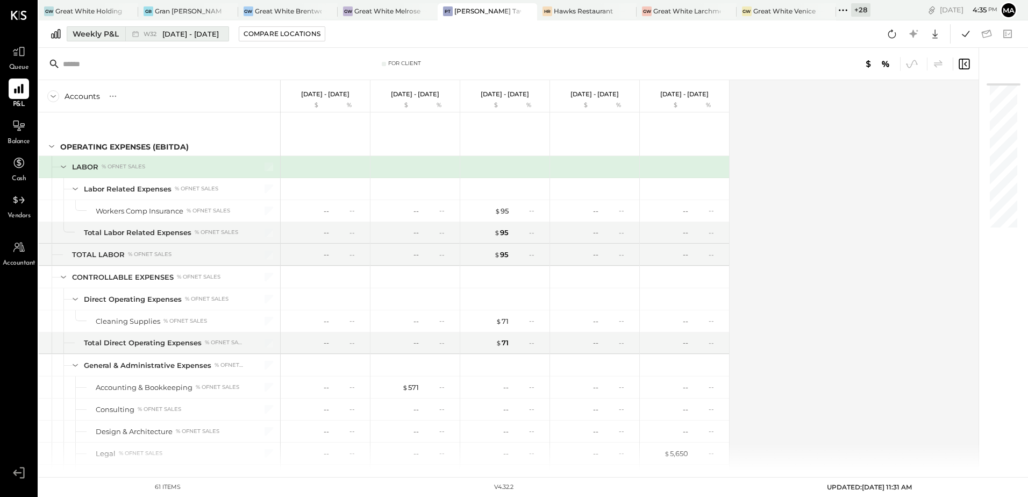
click at [106, 35] on div "Weekly P&L" at bounding box center [96, 33] width 46 height 11
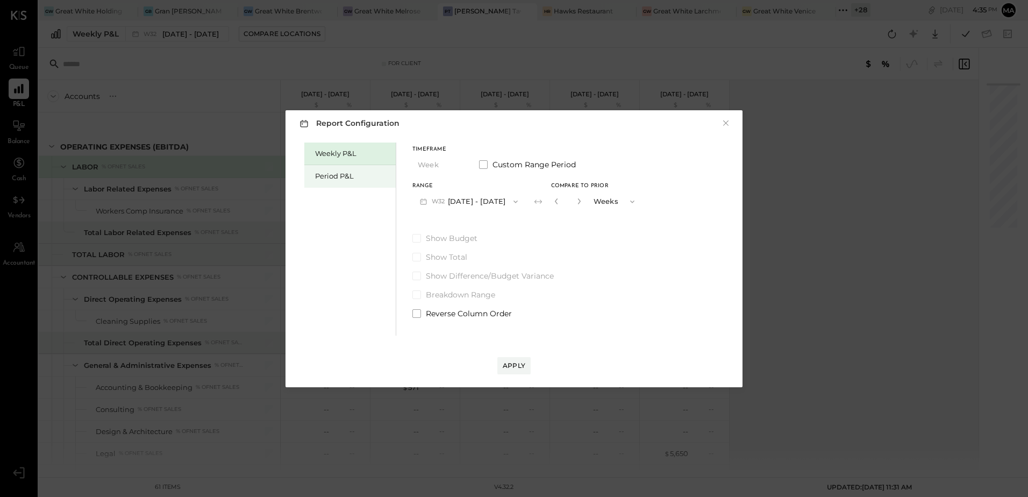
click at [332, 179] on div "Period P&L" at bounding box center [352, 176] width 75 height 10
click at [490, 197] on button "P08 Jul 28 - Aug 24, 2025" at bounding box center [468, 201] width 112 height 20
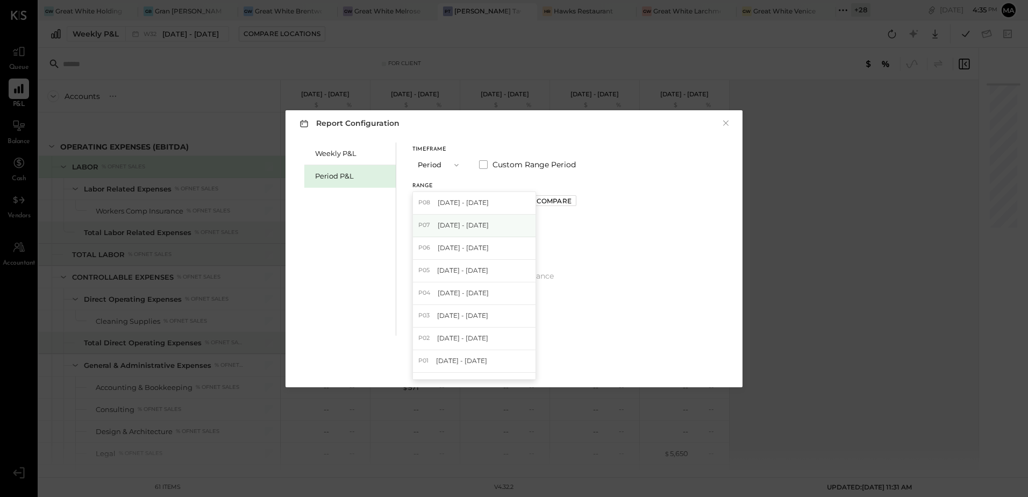
click at [484, 224] on span "Jun 30 - Jul 27, 2025" at bounding box center [463, 224] width 51 height 9
click at [515, 366] on div "Apply" at bounding box center [514, 365] width 23 height 9
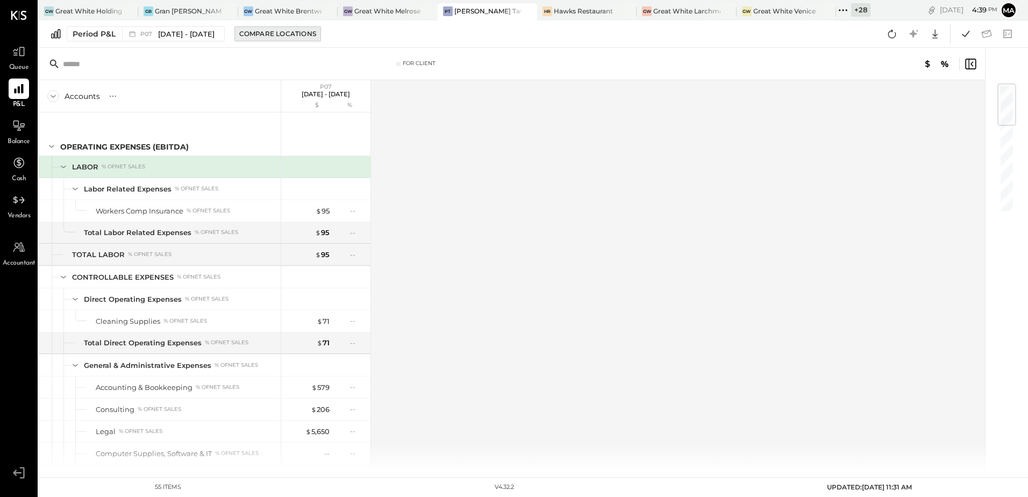
click at [292, 32] on div "Compare Locations" at bounding box center [277, 33] width 77 height 9
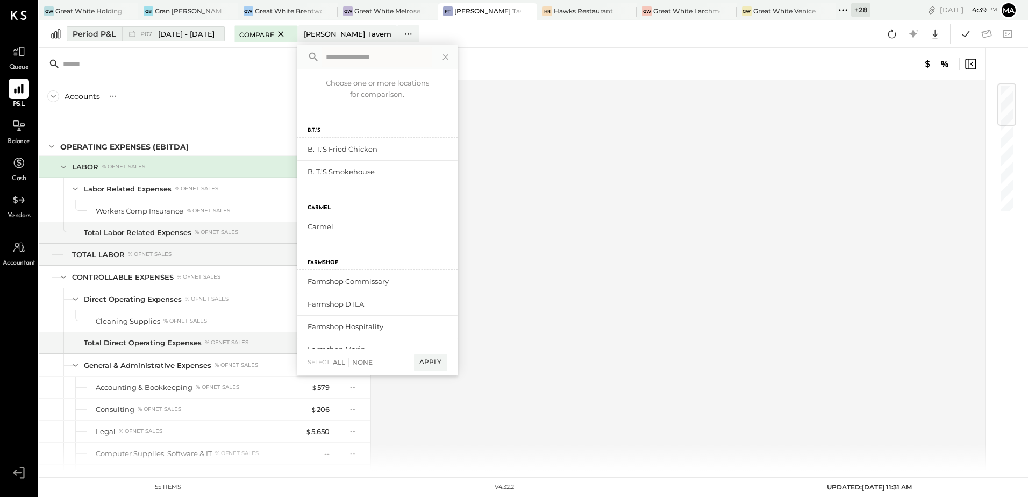
click at [196, 35] on span "Jun 30 - Jul 27, 2025" at bounding box center [186, 34] width 56 height 10
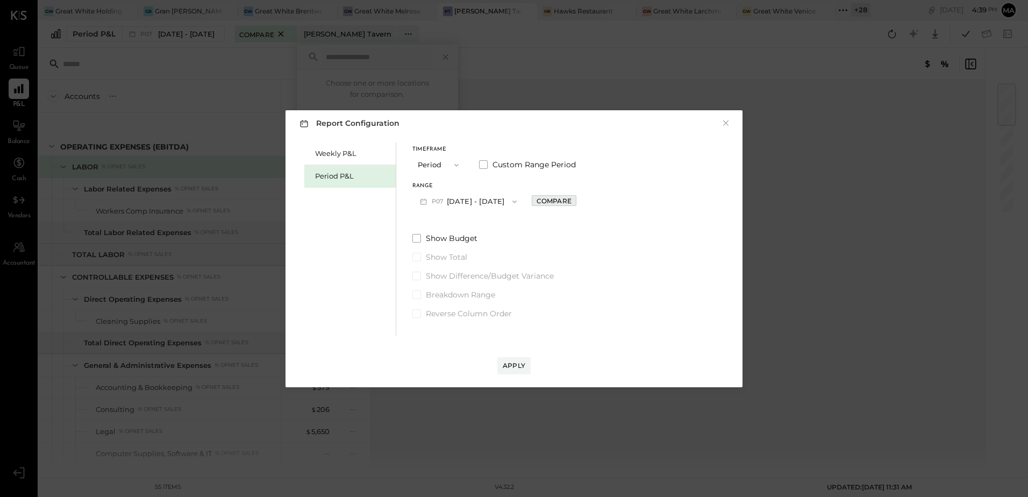
click at [568, 201] on div "Compare" at bounding box center [554, 200] width 35 height 9
click at [581, 203] on icon "button" at bounding box center [578, 201] width 6 height 6
type input "*"
click at [515, 368] on div "Apply" at bounding box center [514, 365] width 23 height 9
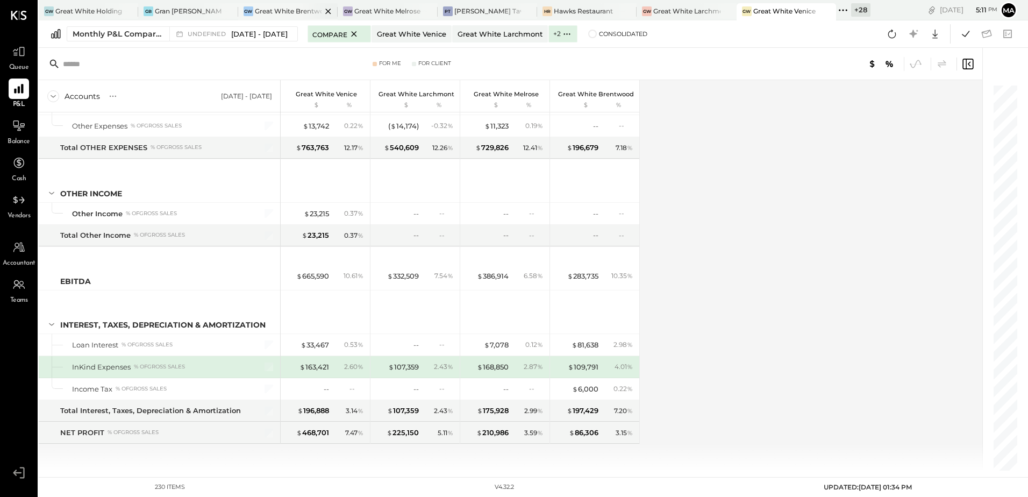
scroll to position [4006, 0]
